Goal: Transaction & Acquisition: Book appointment/travel/reservation

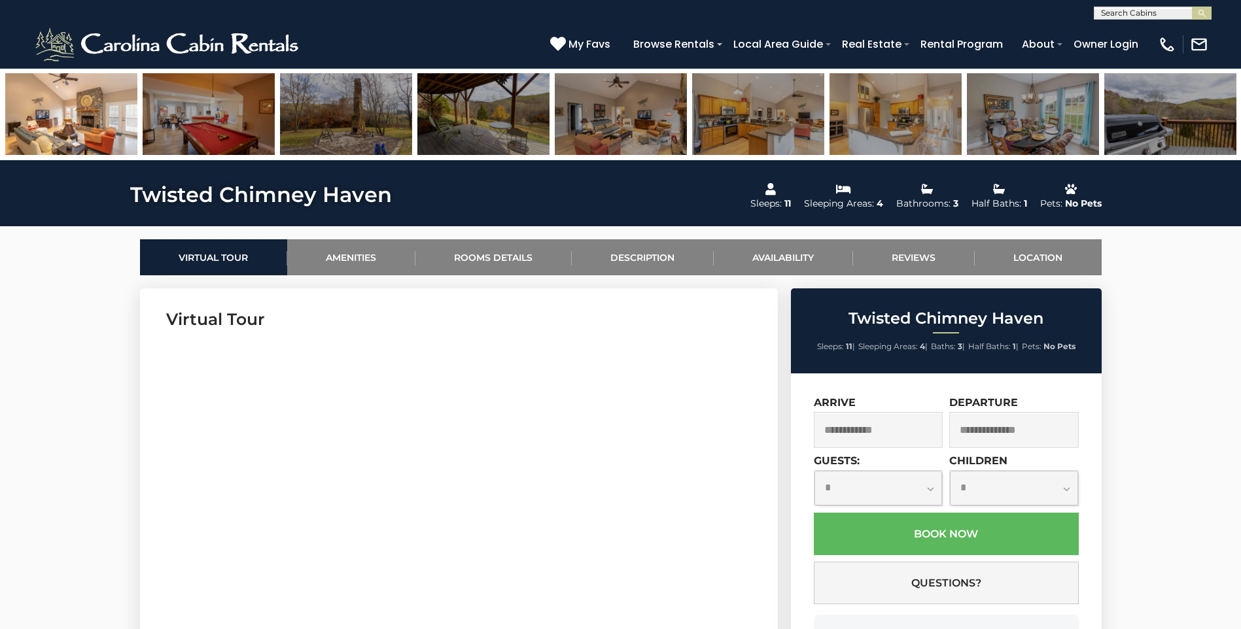
scroll to position [397, 0]
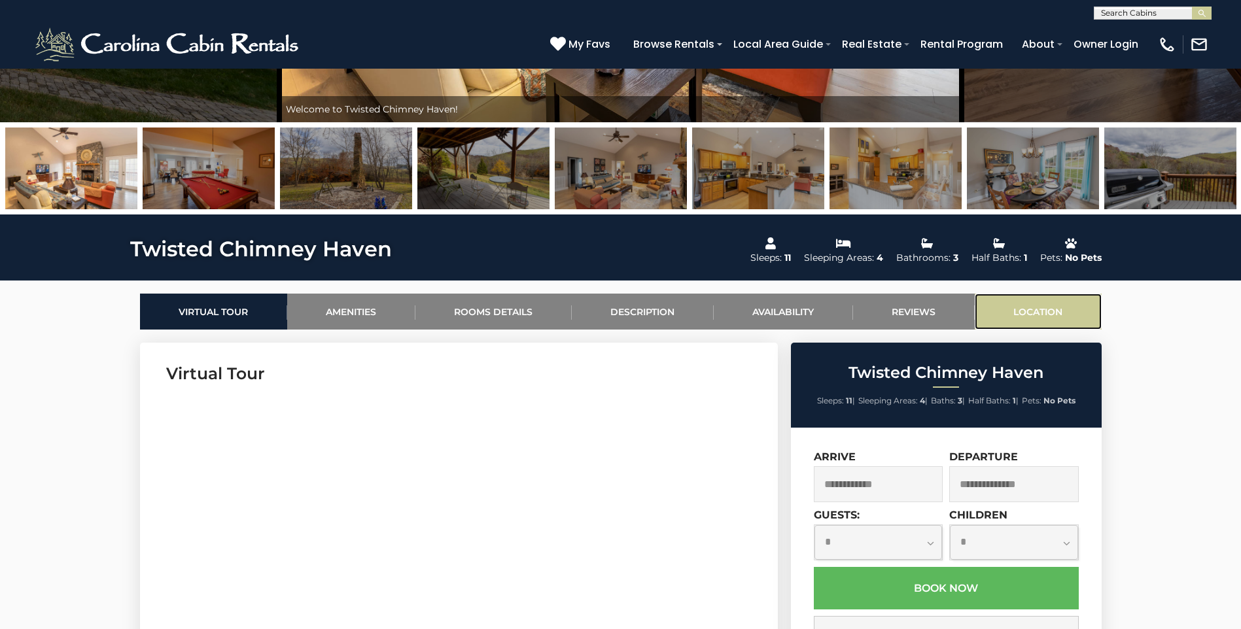
click at [1052, 309] on link "Location" at bounding box center [1038, 312] width 127 height 36
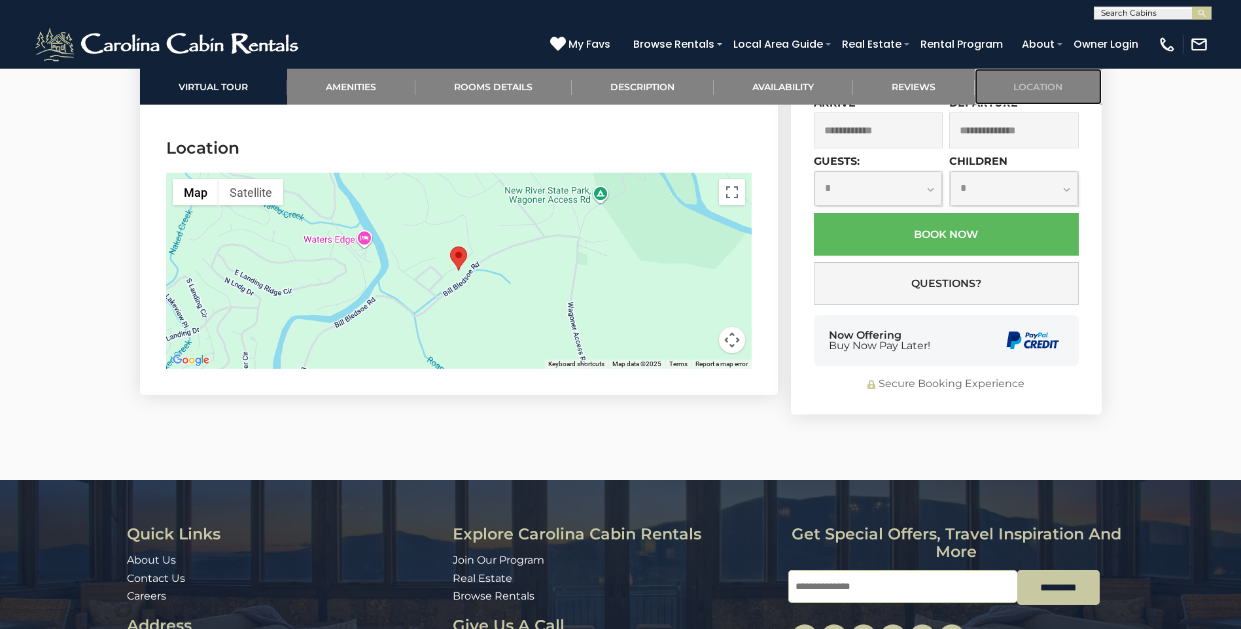
scroll to position [3300, 0]
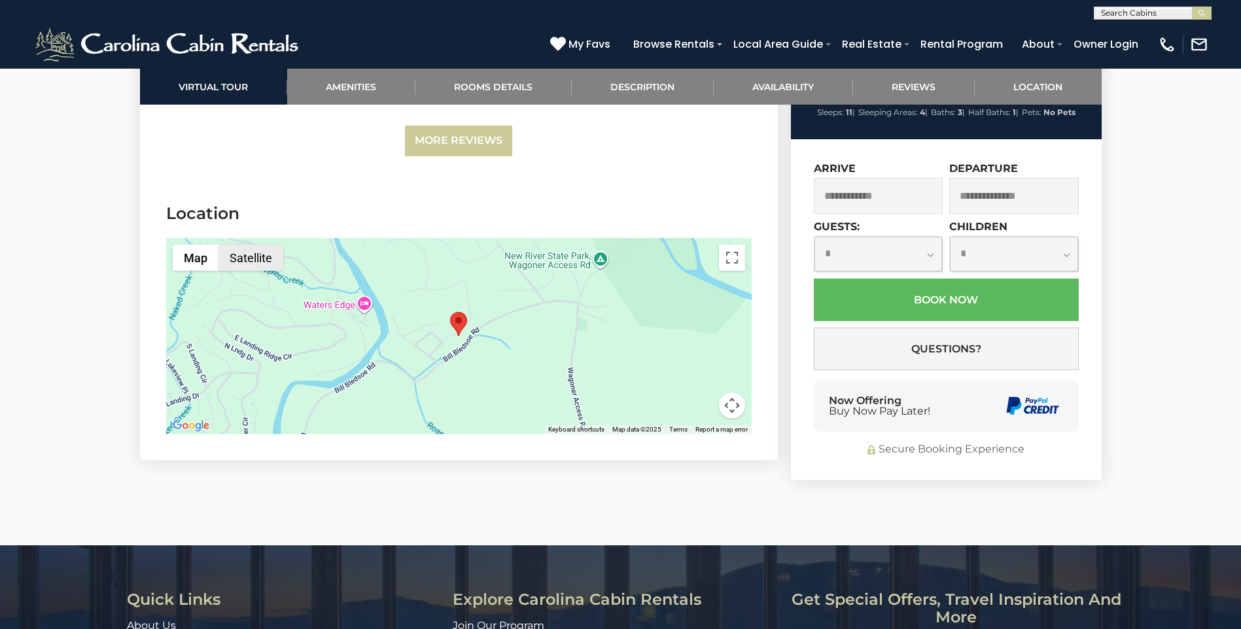
click at [260, 245] on button "Satellite" at bounding box center [251, 258] width 65 height 26
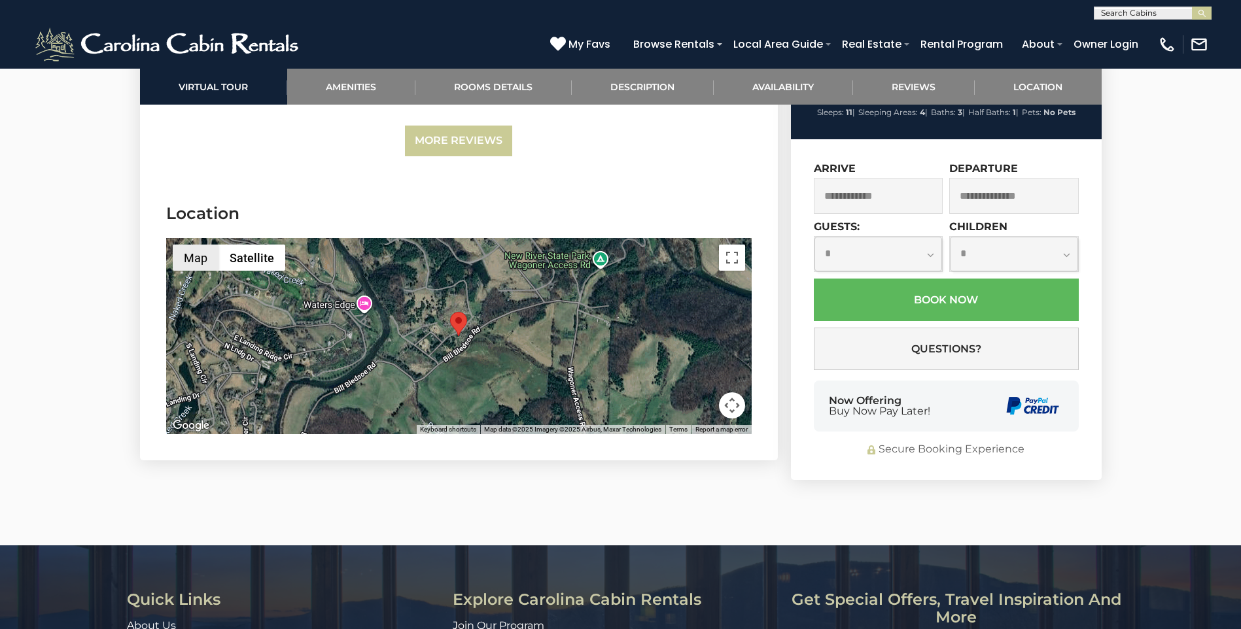
click at [197, 245] on button "Map" at bounding box center [196, 258] width 46 height 26
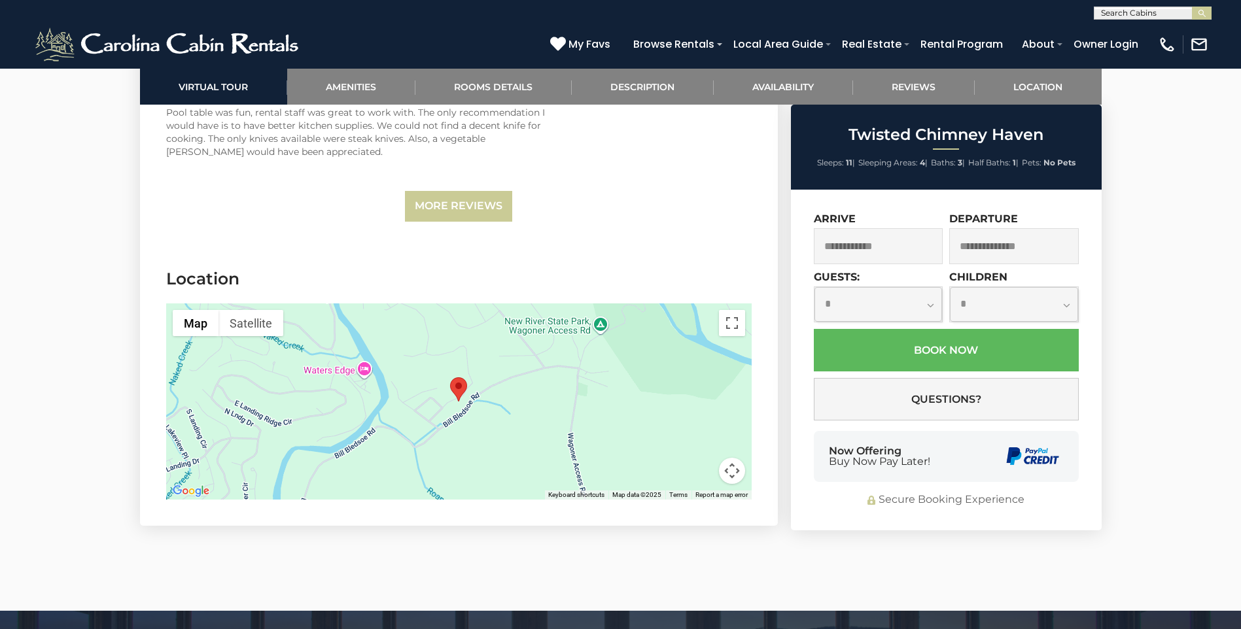
scroll to position [3169, 0]
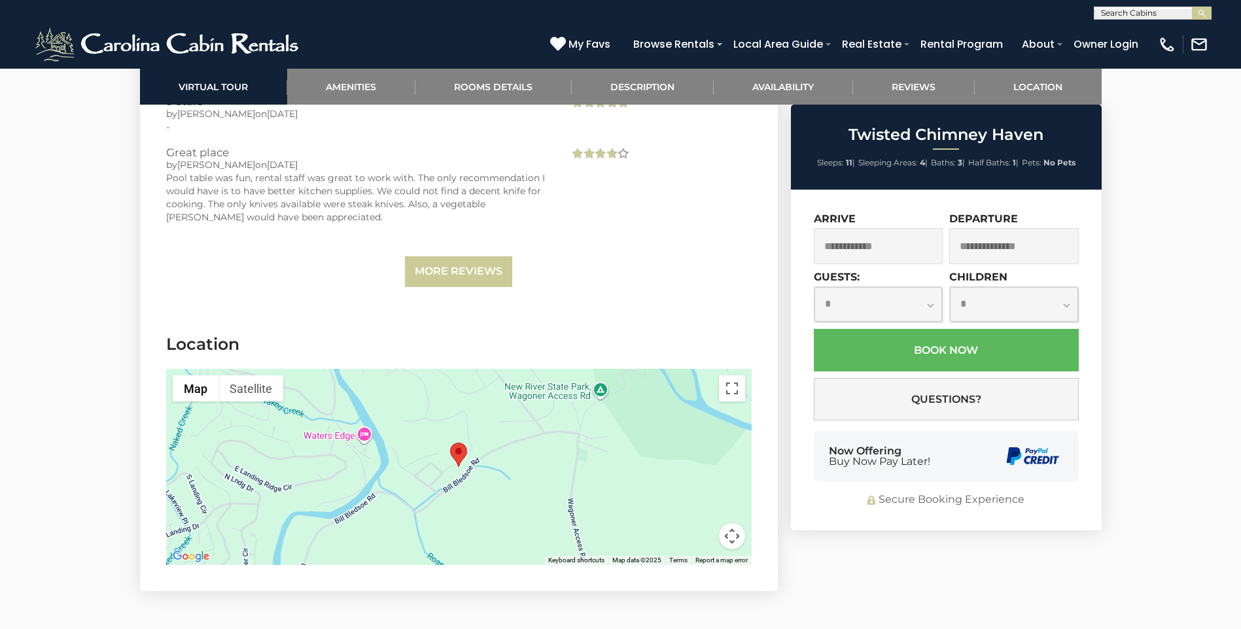
click at [901, 246] on input "text" at bounding box center [879, 246] width 130 height 36
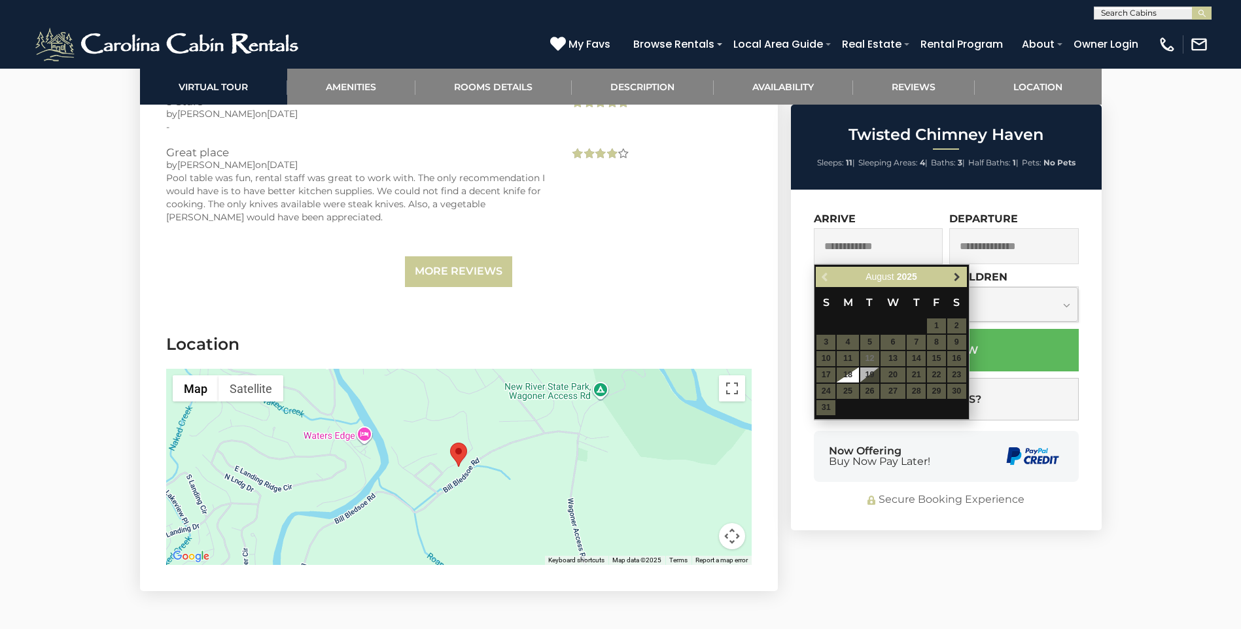
click at [955, 275] on span "Next" at bounding box center [957, 277] width 10 height 10
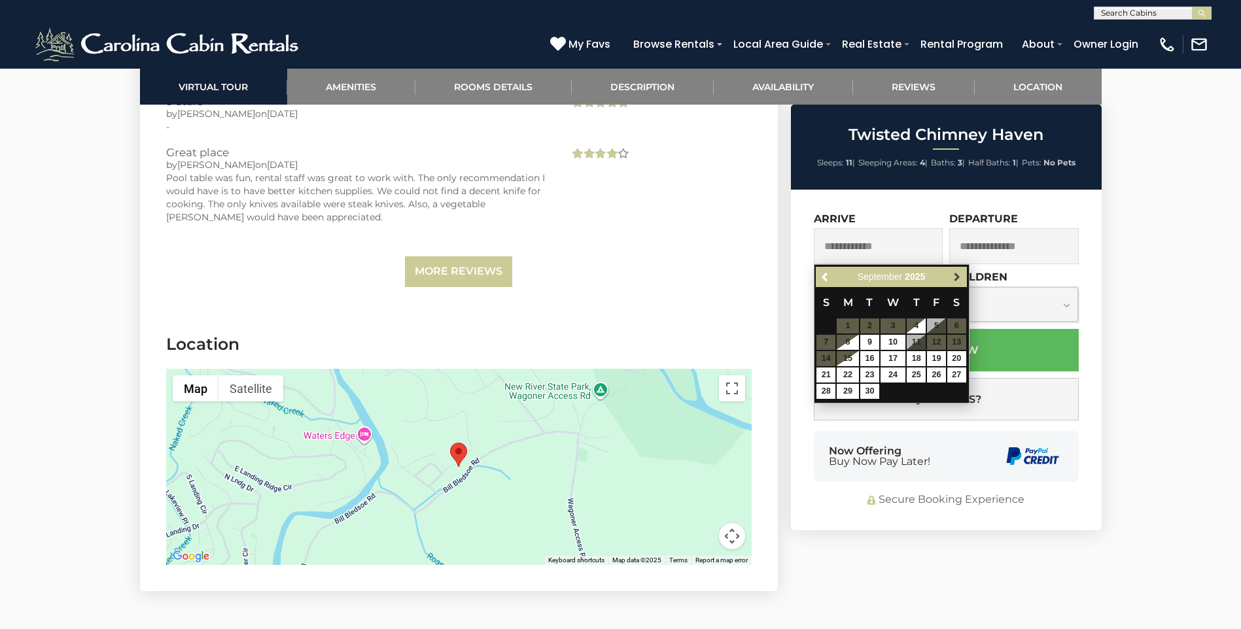
click at [955, 275] on span "Next" at bounding box center [957, 277] width 10 height 10
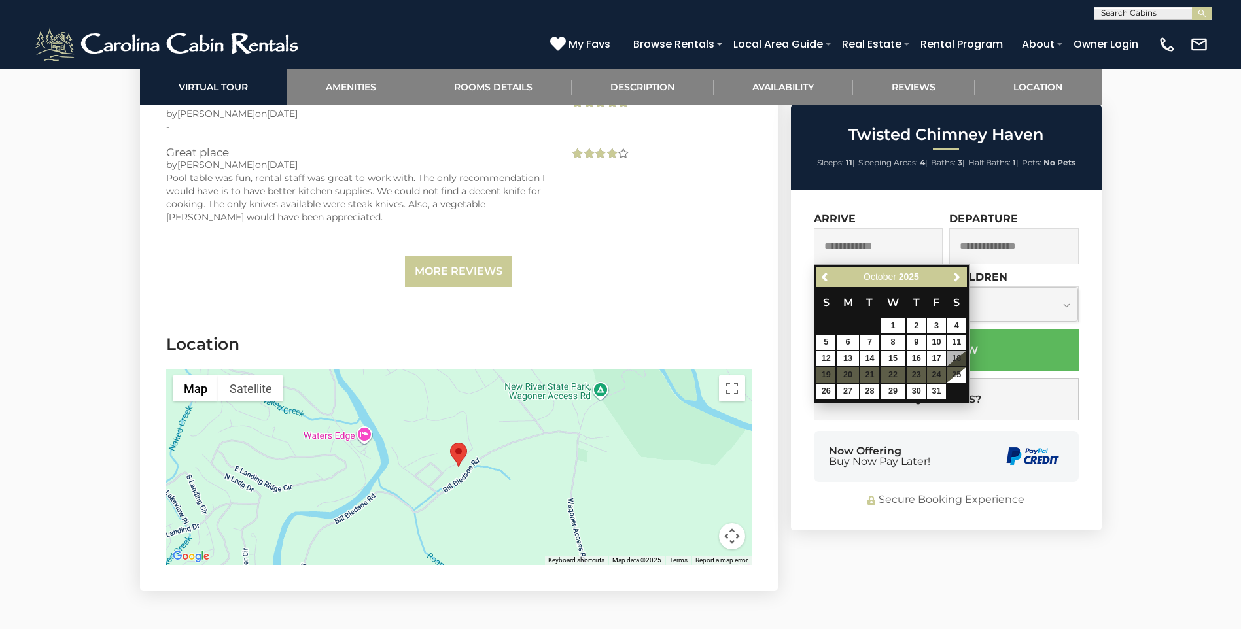
click at [953, 357] on table "S M T W T F S 1 2 3 4 5 6 7 8 9 10 11 12 13 14 15 16 17 18 19 20 21 22 23 24 25…" at bounding box center [891, 343] width 150 height 113
click at [955, 357] on table "S M T W T F S 1 2 3 4 5 6 7 8 9 10 11 12 13 14 15 16 17 18 19 20 21 22 23 24 25…" at bounding box center [891, 343] width 150 height 113
click at [826, 389] on link "26" at bounding box center [826, 391] width 19 height 15
type input "**********"
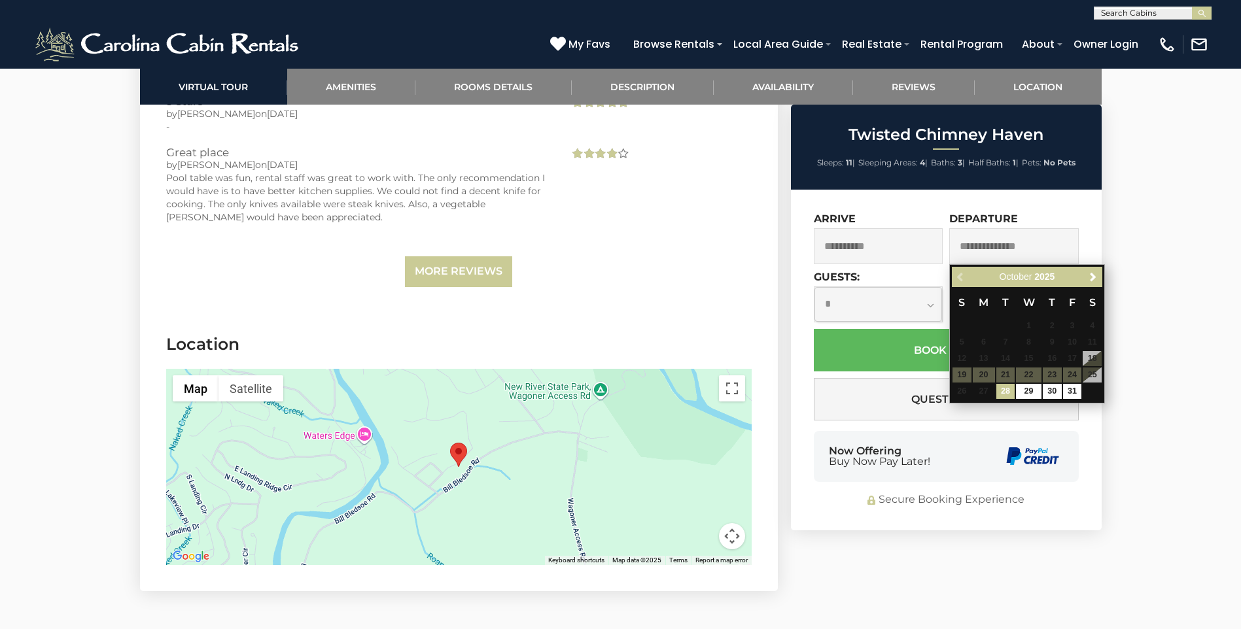
click at [959, 278] on div "Previous Next [DATE]" at bounding box center [1027, 277] width 150 height 20
drag, startPoint x: 1235, startPoint y: 311, endPoint x: 1228, endPoint y: 313, distance: 7.5
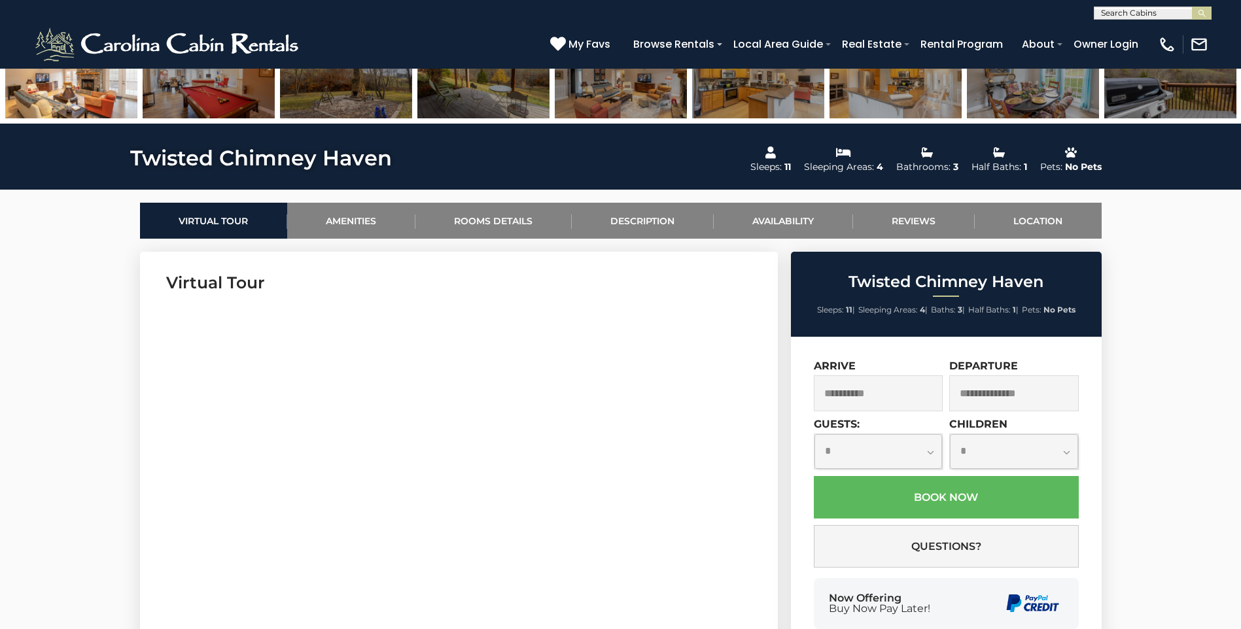
scroll to position [355, 0]
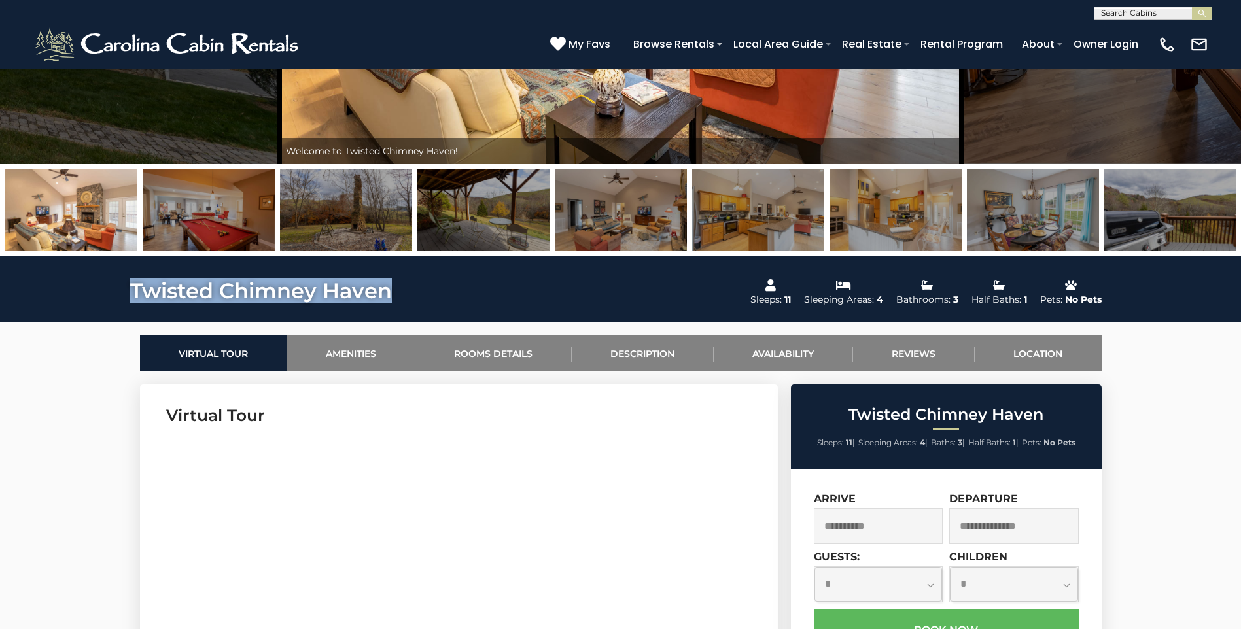
drag, startPoint x: 127, startPoint y: 293, endPoint x: 387, endPoint y: 291, distance: 260.4
drag, startPoint x: 387, startPoint y: 291, endPoint x: 371, endPoint y: 294, distance: 16.6
copy h1 "Twisted Chimney Haven"
